Goal: Task Accomplishment & Management: Manage account settings

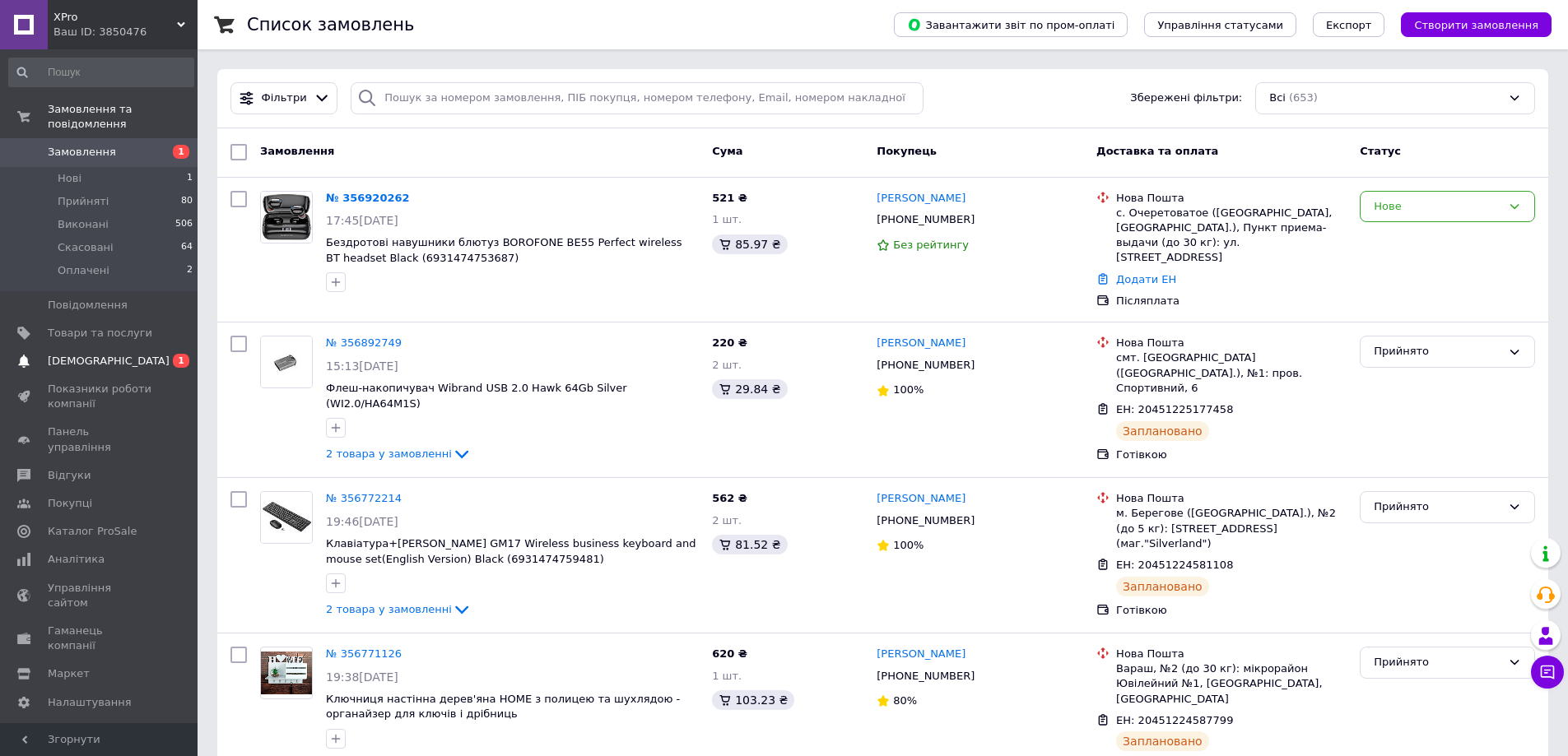
click at [100, 354] on span "[DEMOGRAPHIC_DATA]" at bounding box center [109, 361] width 122 height 15
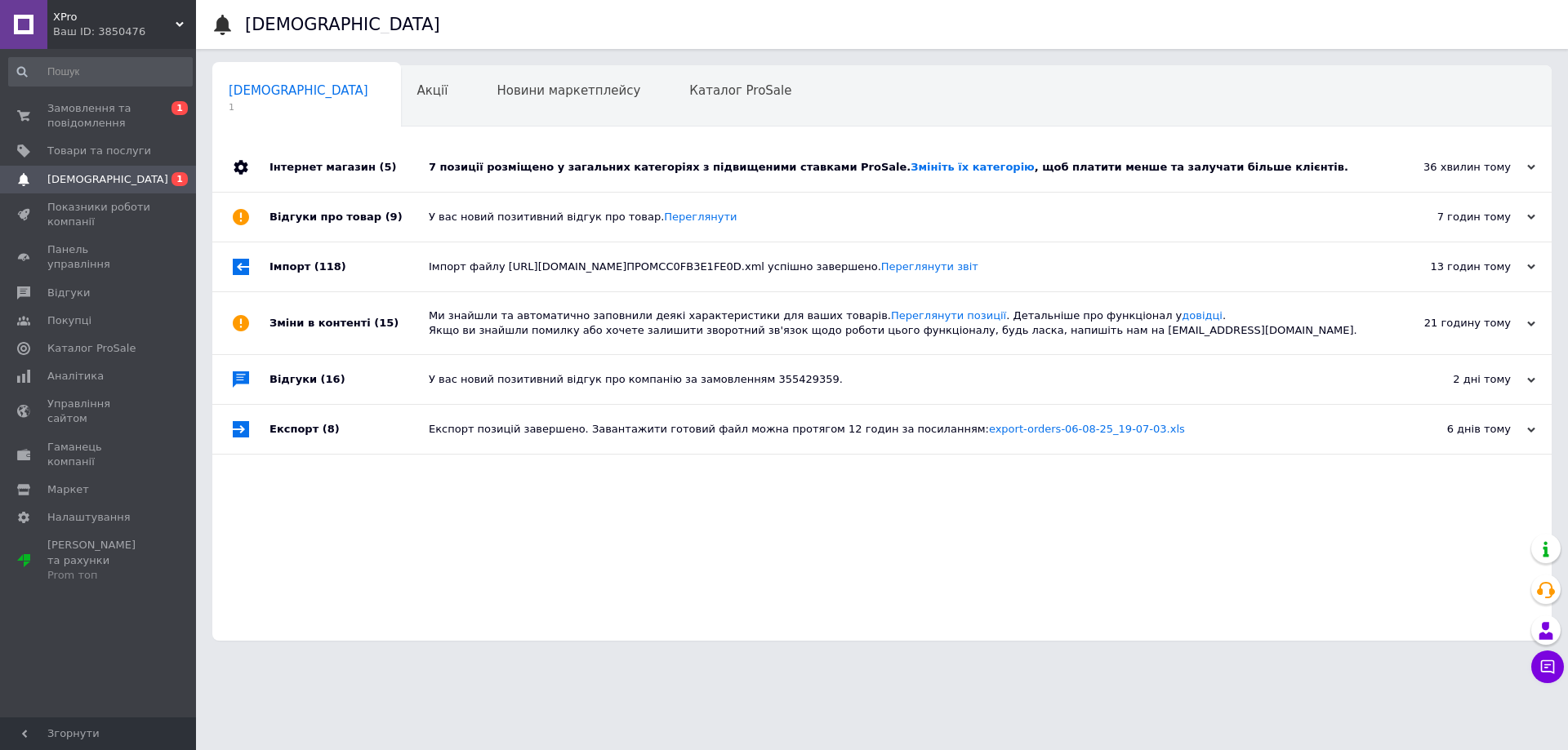
click at [699, 174] on div "7 позиції розміщено у загальних категоріях з підвищеними ставками ProSale. Змін…" at bounding box center [900, 168] width 943 height 15
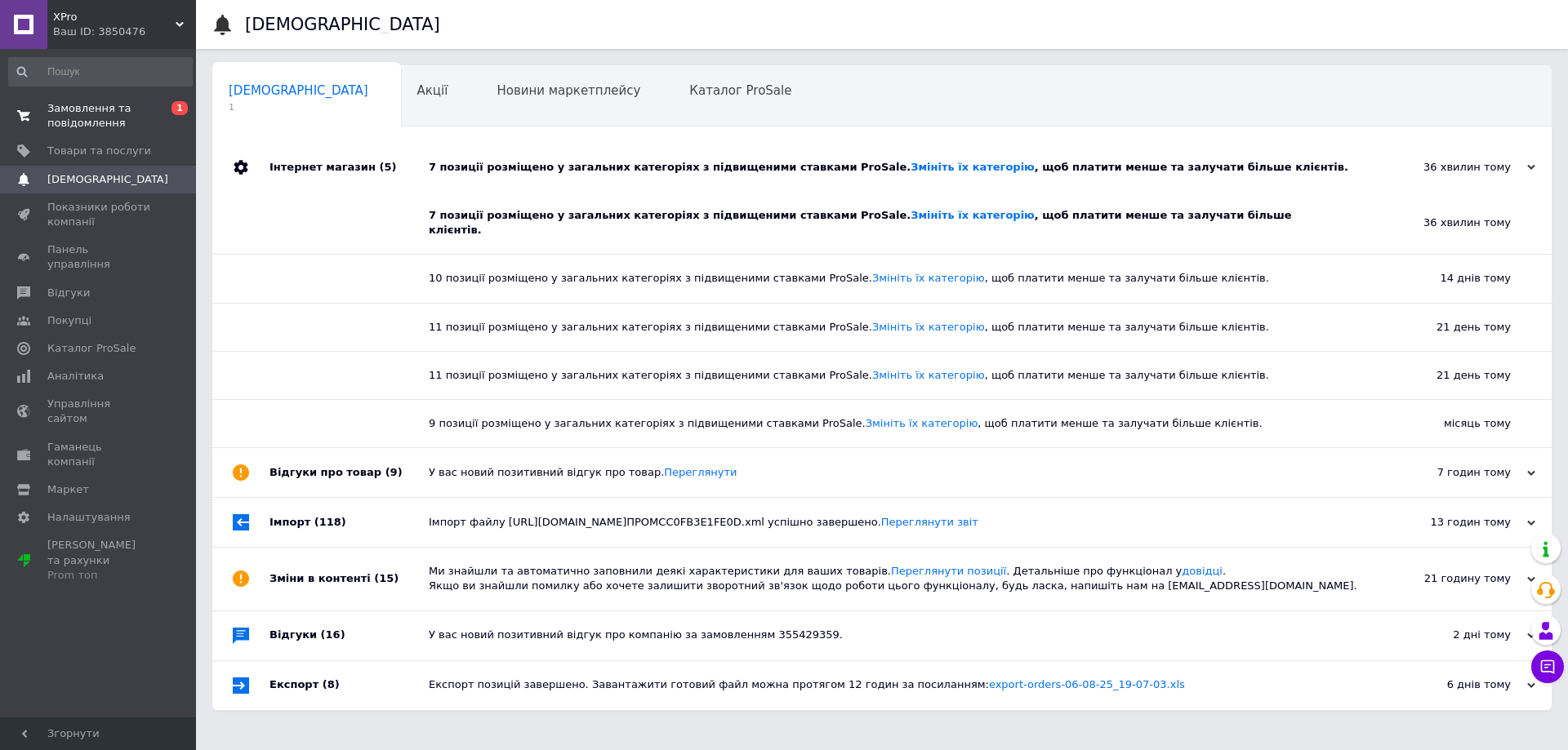
click at [124, 117] on span "Замовлення та повідомлення" at bounding box center [99, 115] width 104 height 29
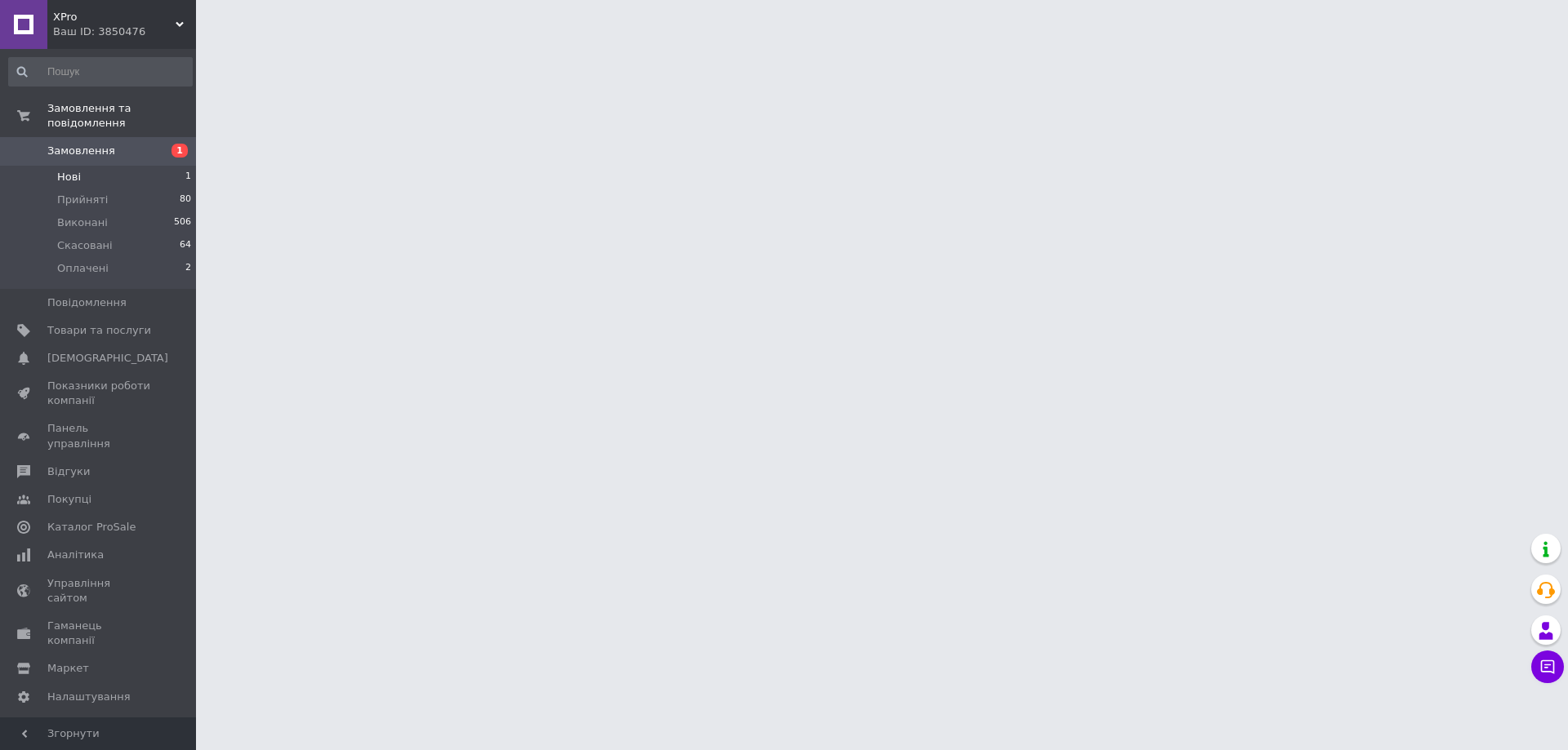
click at [159, 166] on li "Нові 1" at bounding box center [100, 178] width 201 height 23
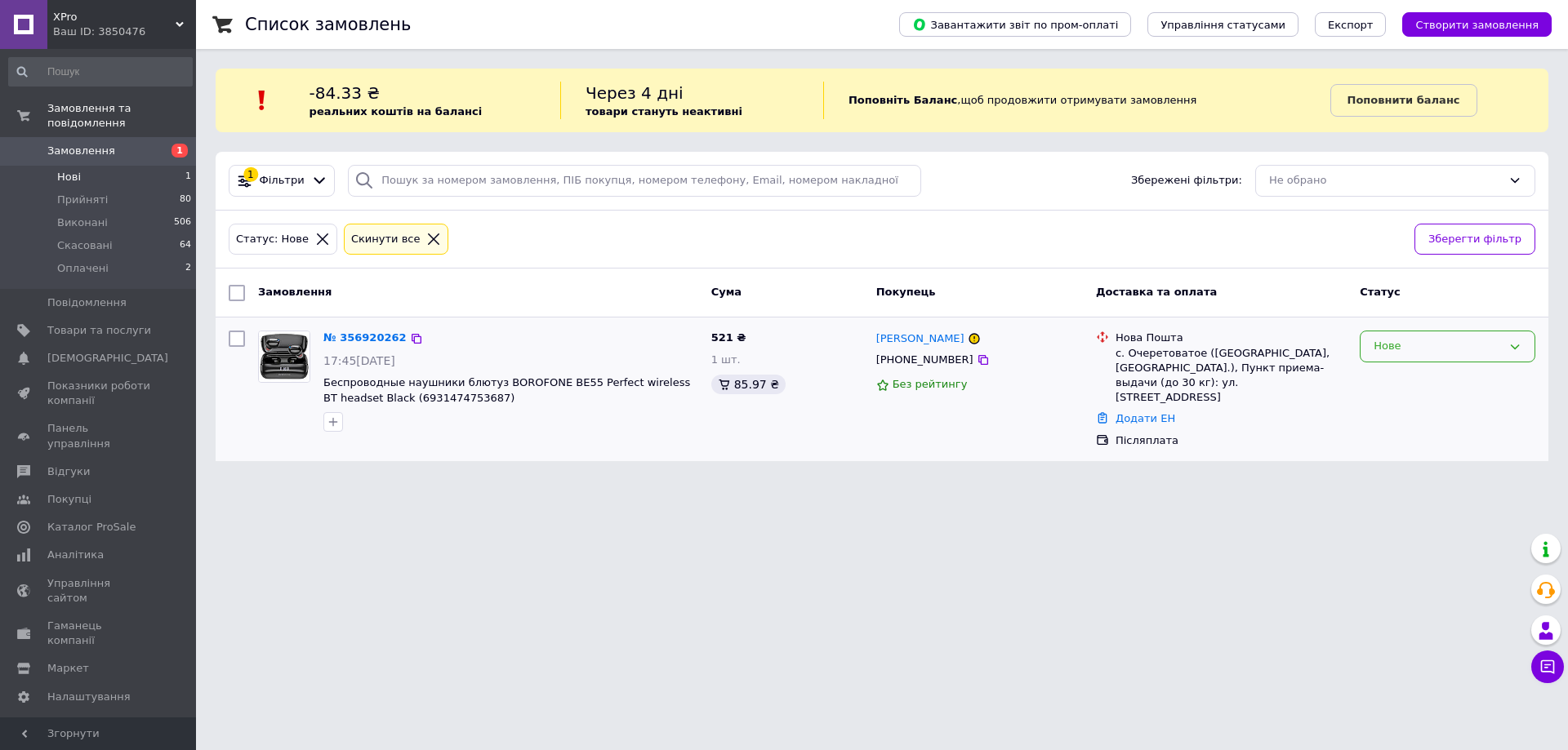
click at [1434, 348] on div "Нове" at bounding box center [1437, 346] width 128 height 17
click at [1404, 387] on li "Прийнято" at bounding box center [1448, 381] width 174 height 30
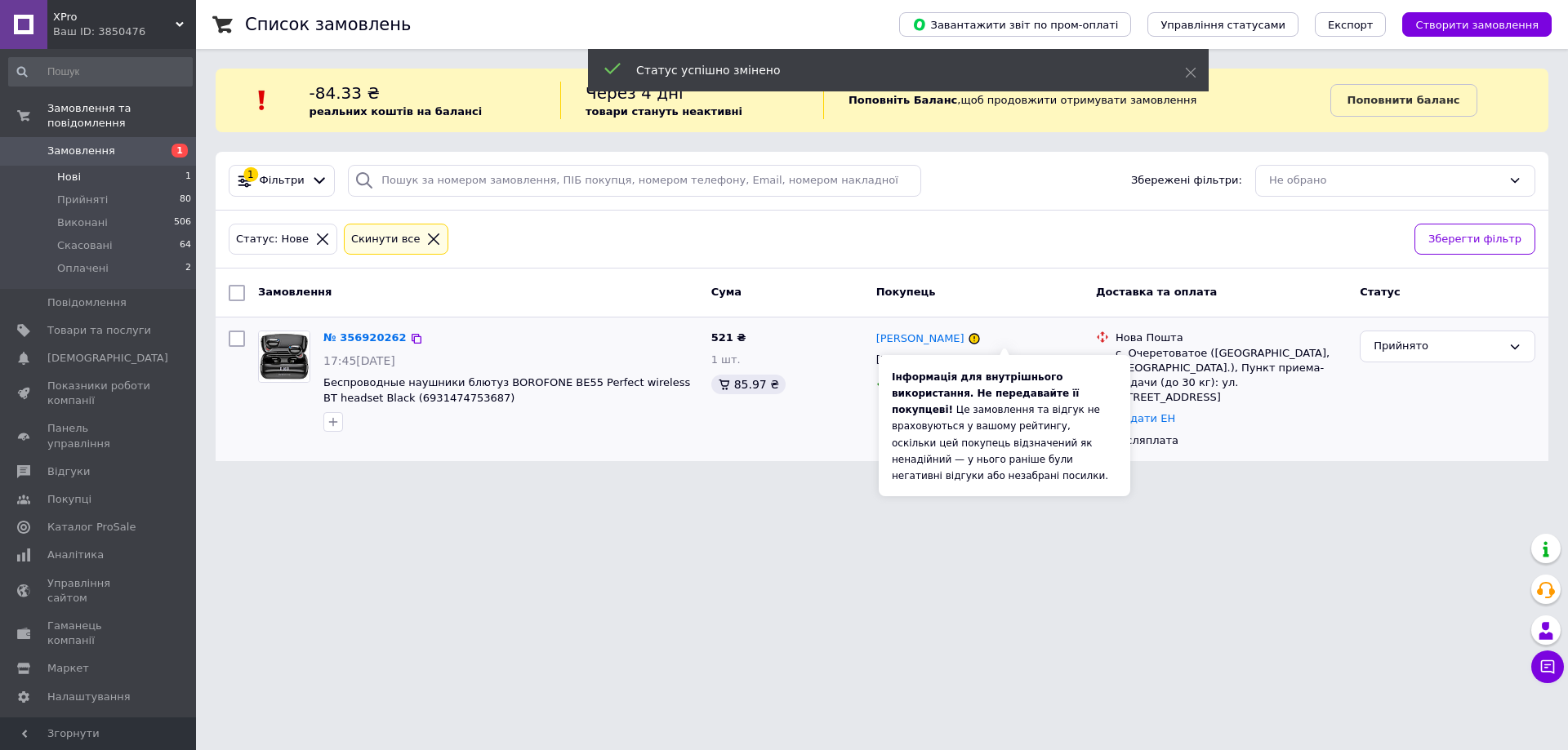
click at [979, 340] on icon at bounding box center [975, 338] width 10 height 10
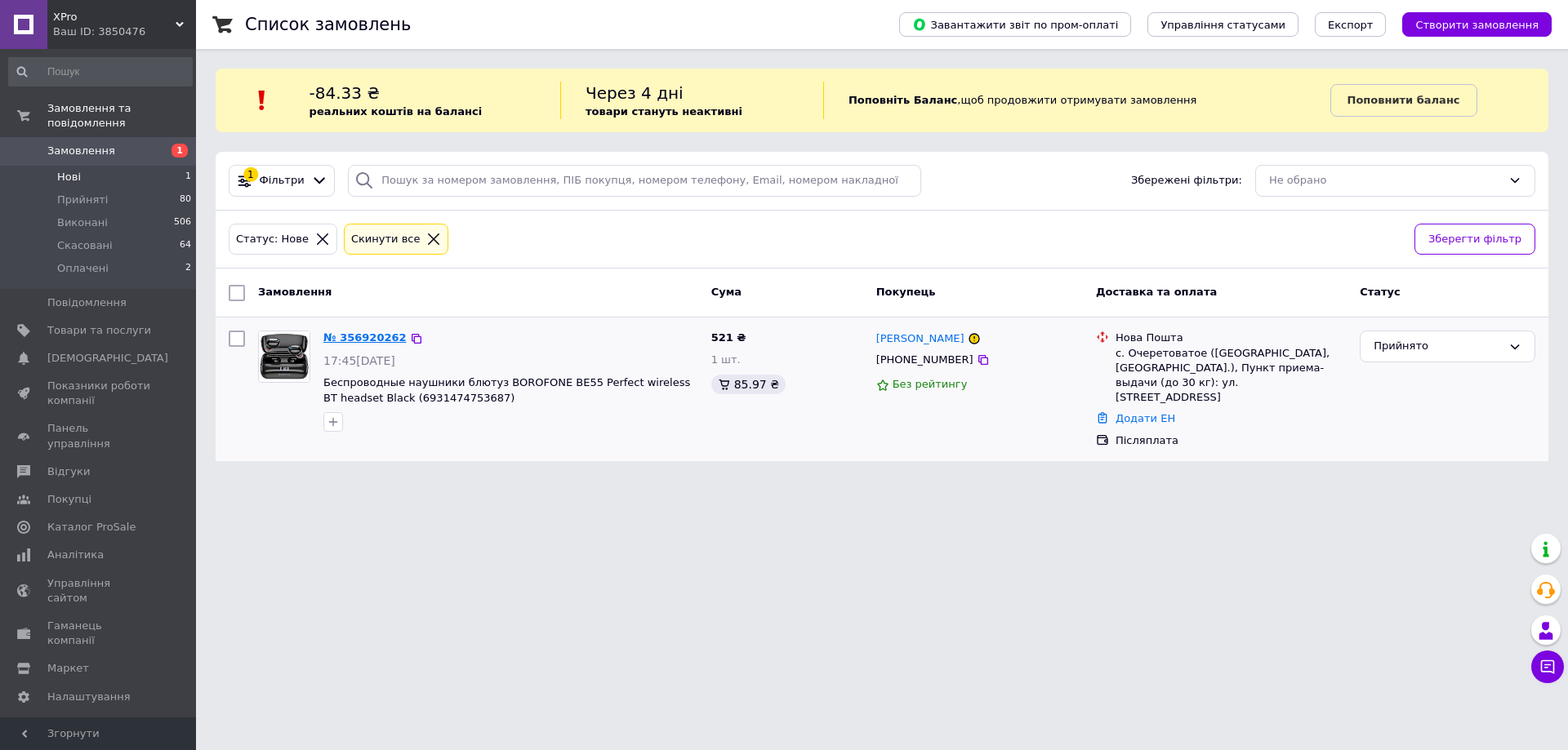
click at [345, 338] on link "№ 356920262" at bounding box center [365, 337] width 83 height 12
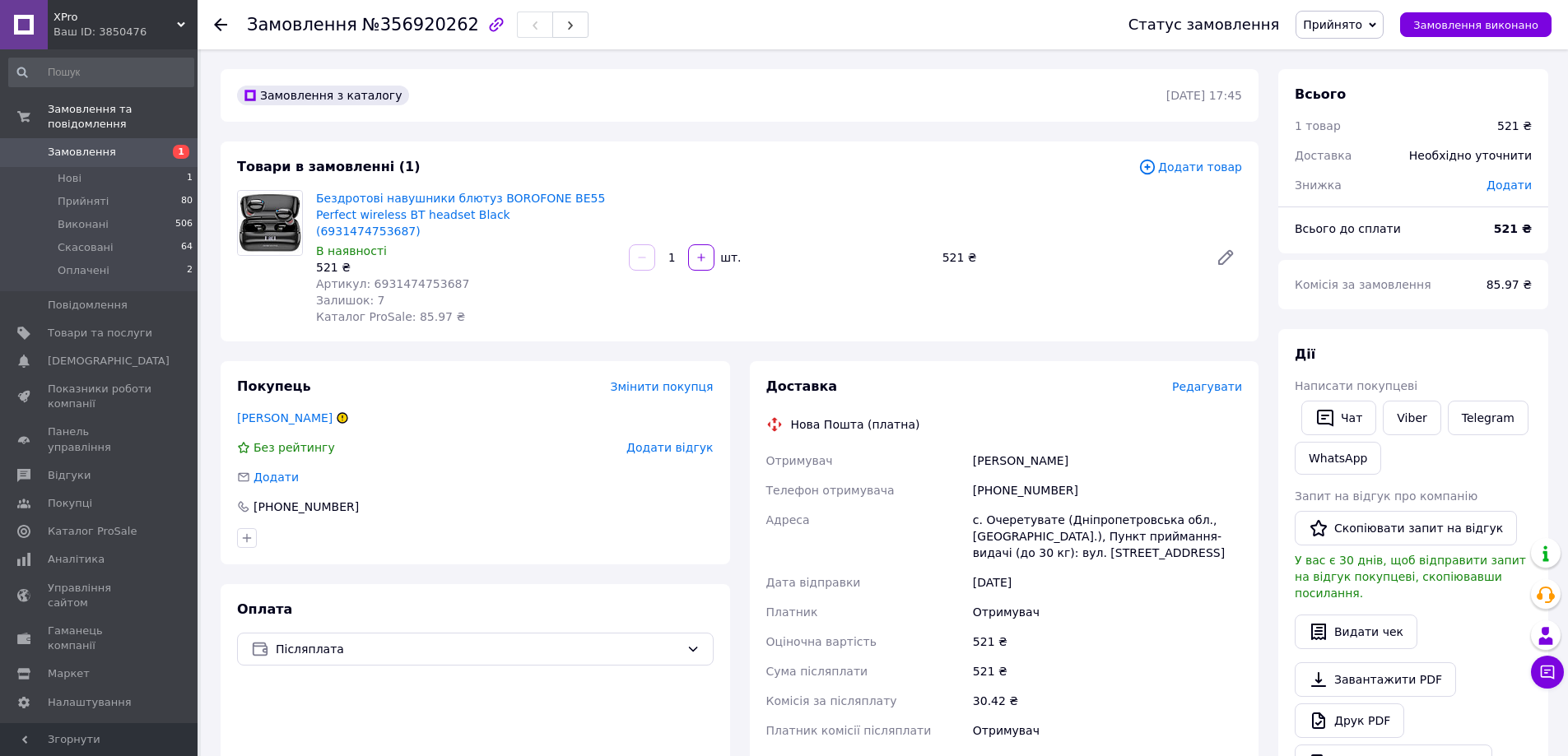
click at [349, 411] on icon at bounding box center [342, 418] width 13 height 13
click at [383, 410] on div "[PERSON_NAME]" at bounding box center [474, 418] width 479 height 17
click at [293, 441] on span "Без рейтингу" at bounding box center [294, 447] width 81 height 13
click at [394, 277] on span "Артикул: 6931474753687" at bounding box center [392, 284] width 153 height 13
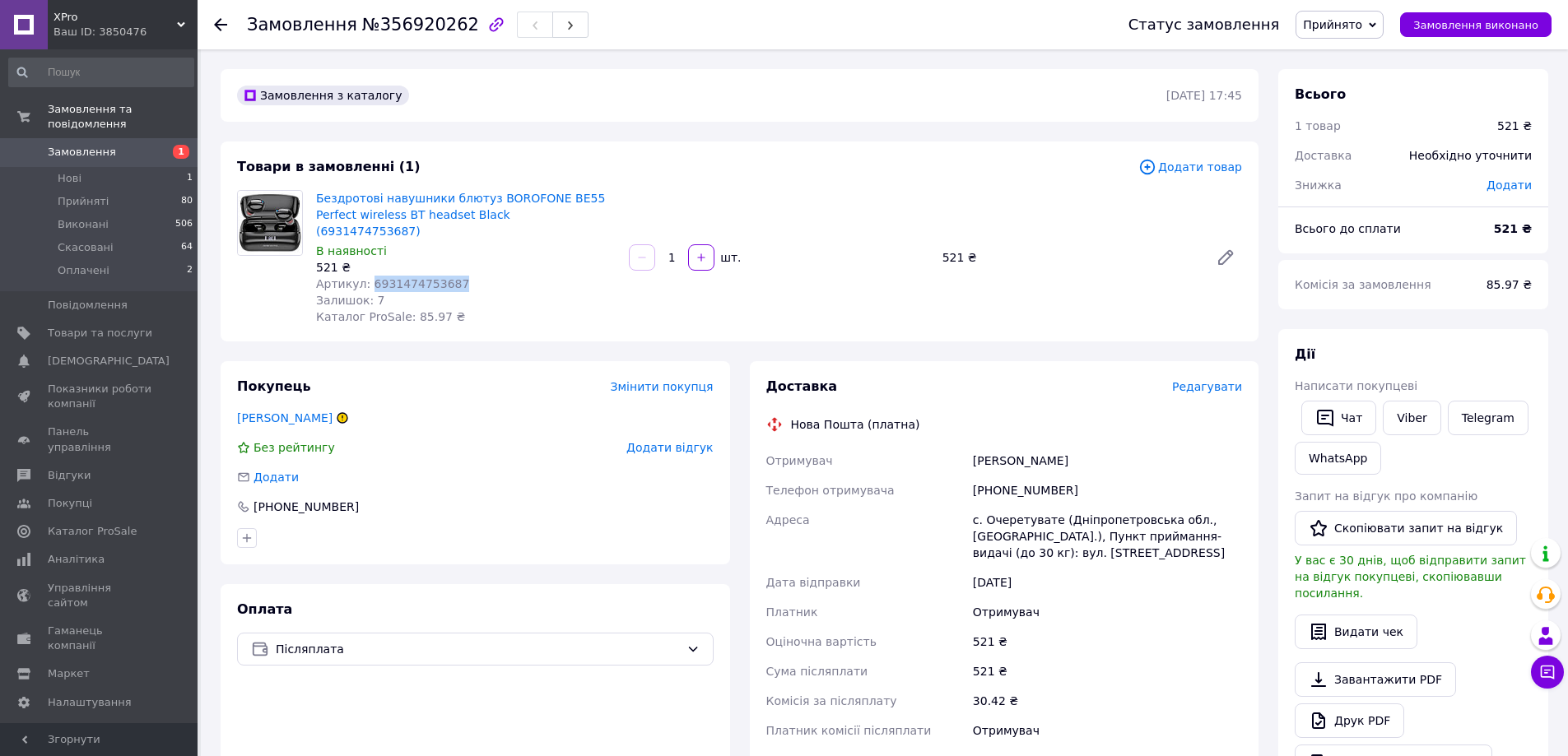
copy span "6931474753687"
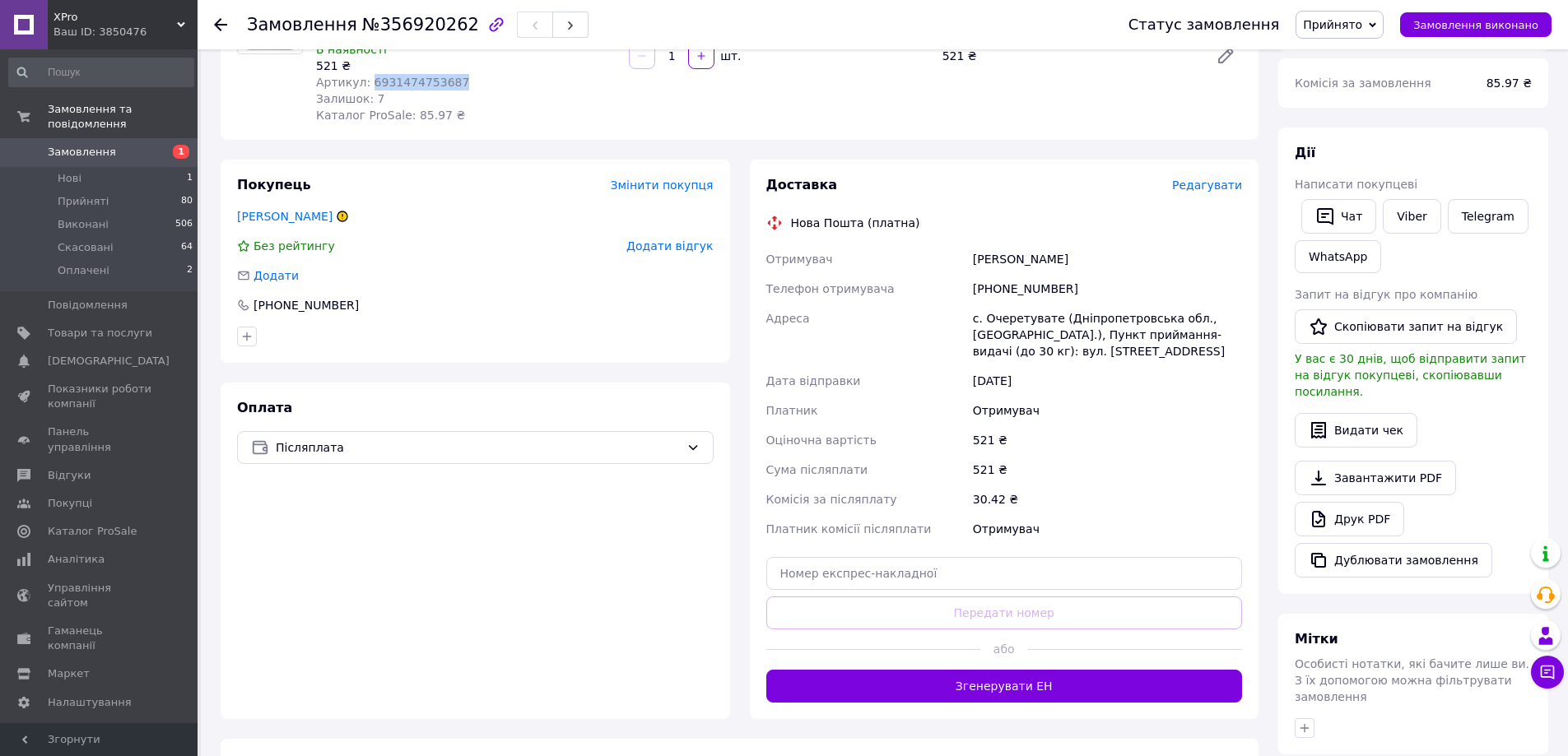
scroll to position [247, 0]
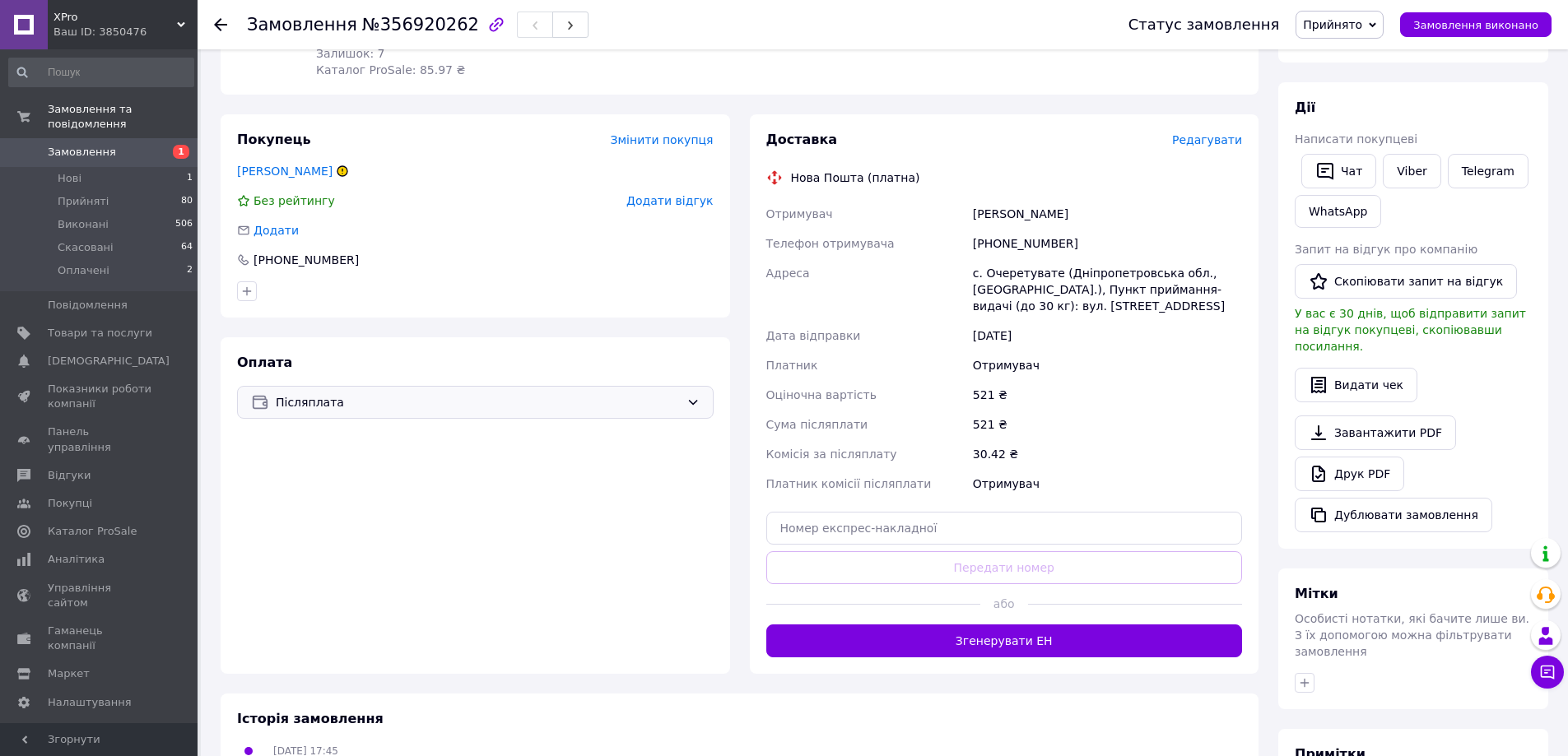
click at [493, 393] on span "Післяплата" at bounding box center [478, 402] width 404 height 18
click at [453, 514] on div "Готівкою без супроводу Prom" at bounding box center [475, 529] width 475 height 29
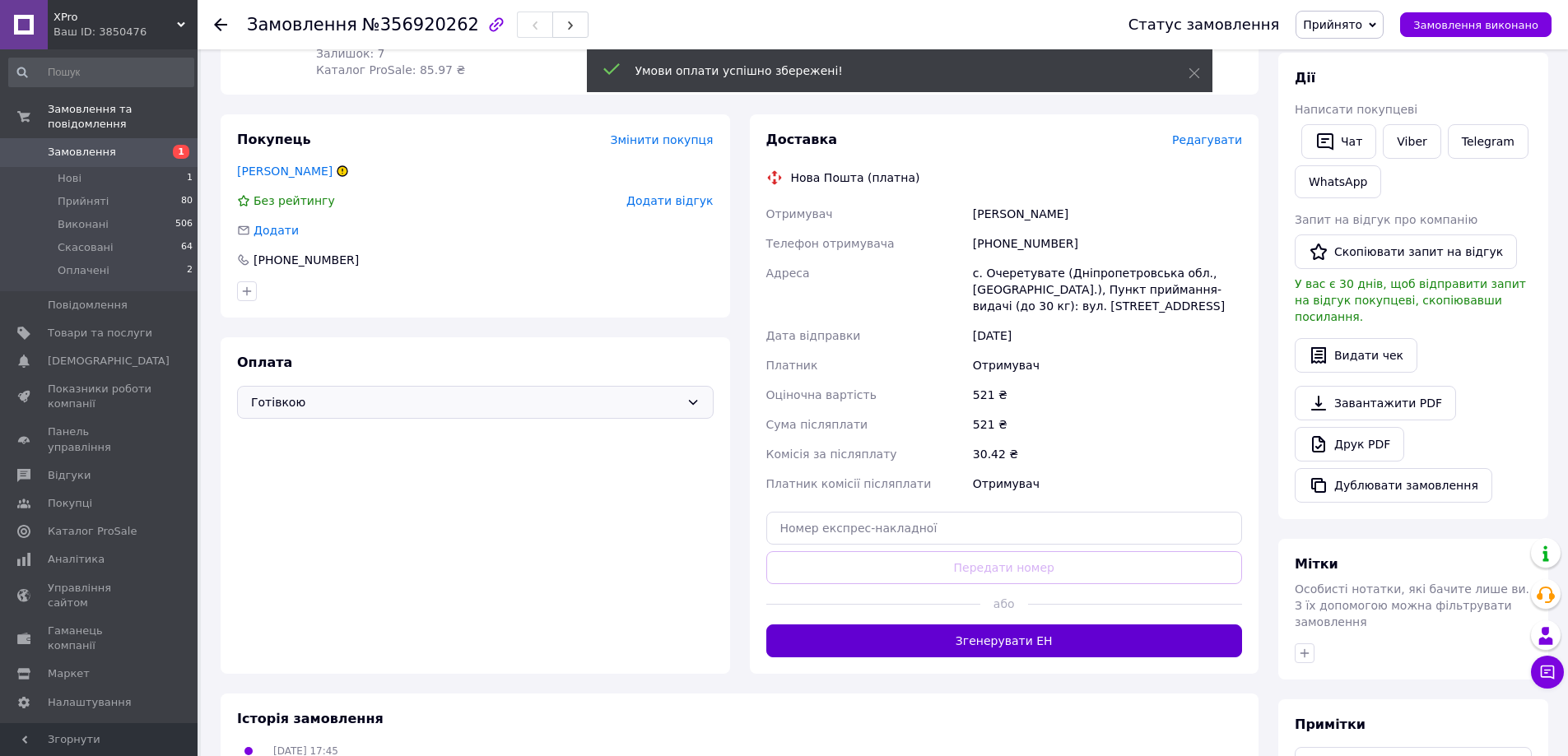
click at [1054, 631] on button "Згенерувати ЕН" at bounding box center [1005, 641] width 477 height 33
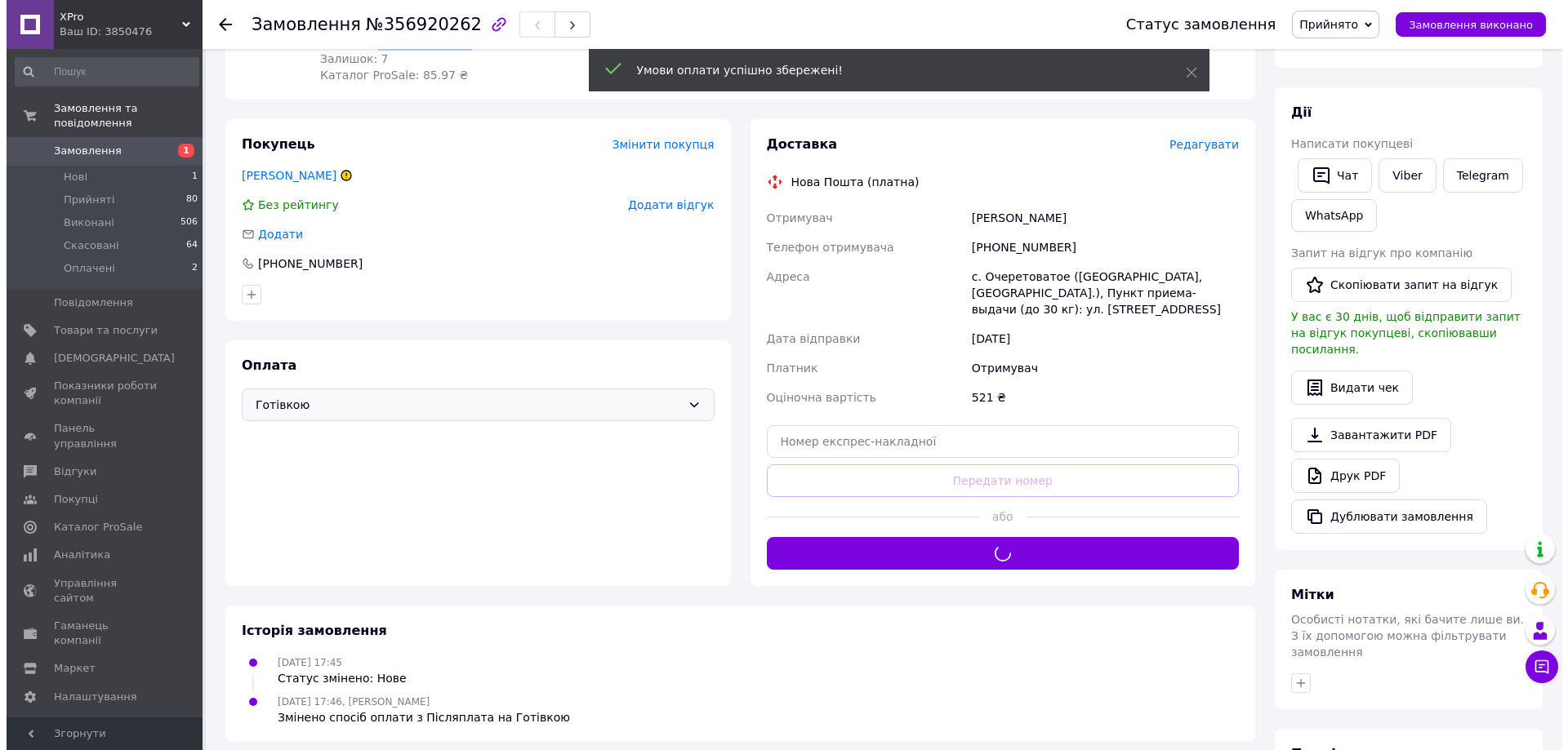
scroll to position [0, 0]
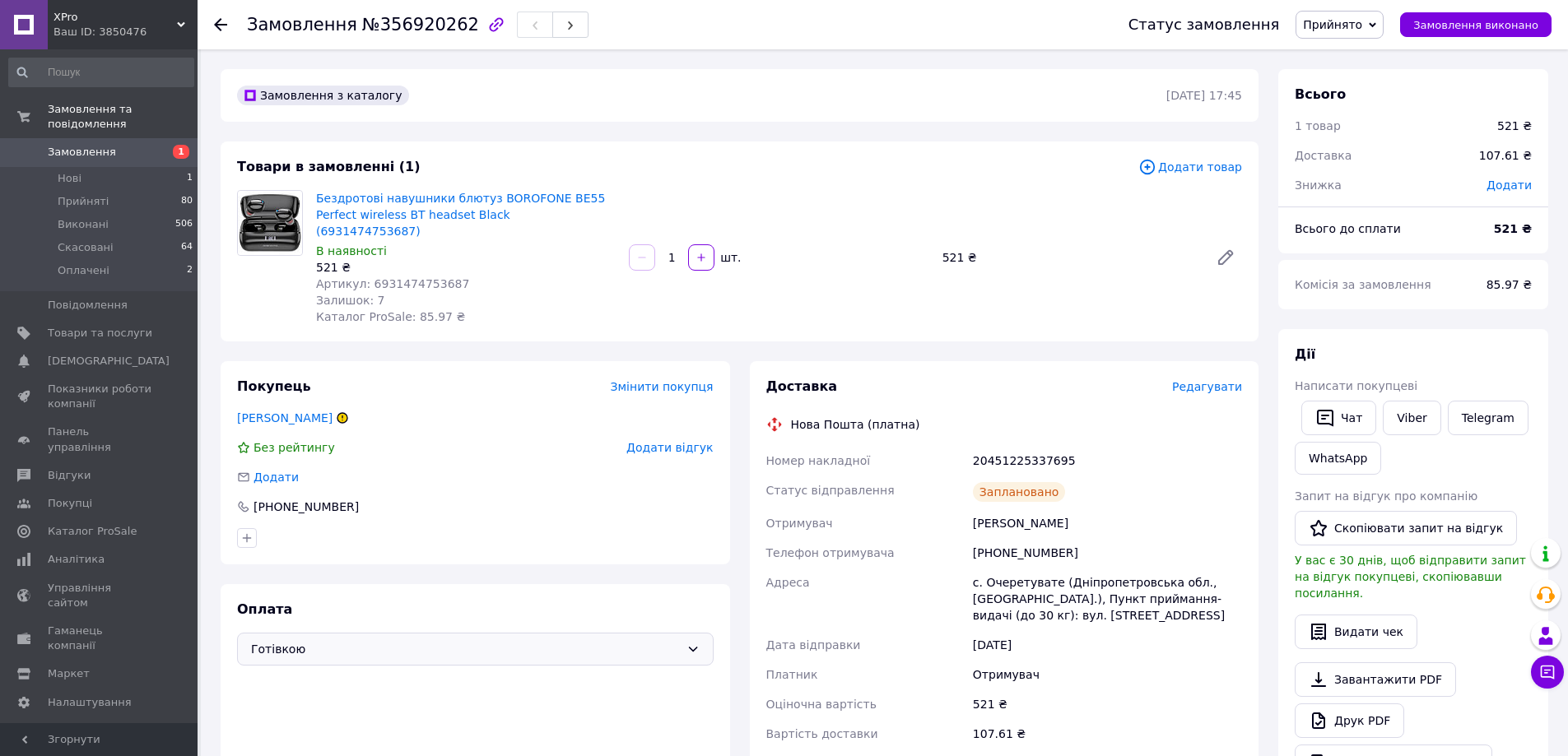
click at [494, 292] on div "Залишок: 7" at bounding box center [466, 300] width 300 height 17
click at [163, 145] on span "1" at bounding box center [175, 152] width 45 height 15
